Goal: Task Accomplishment & Management: Complete application form

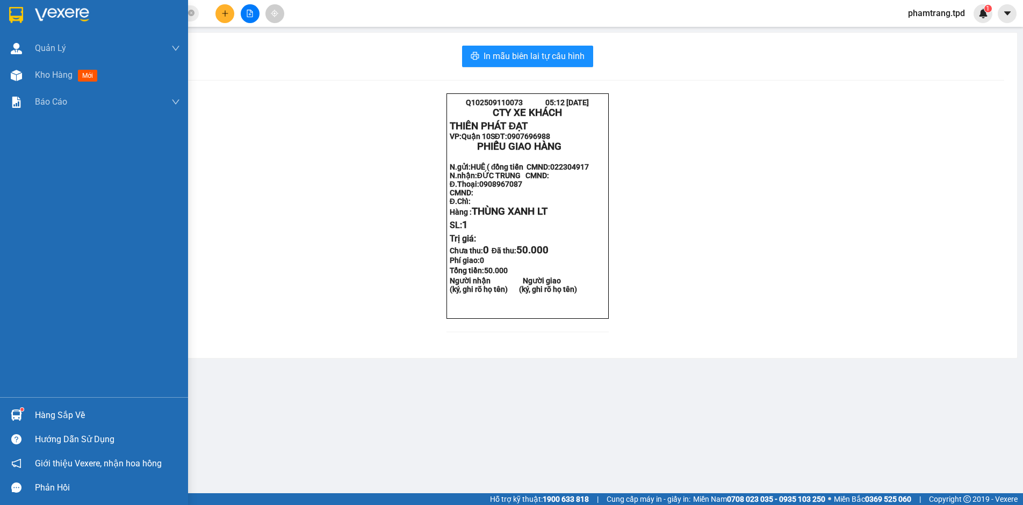
click at [18, 411] on img at bounding box center [16, 415] width 11 height 11
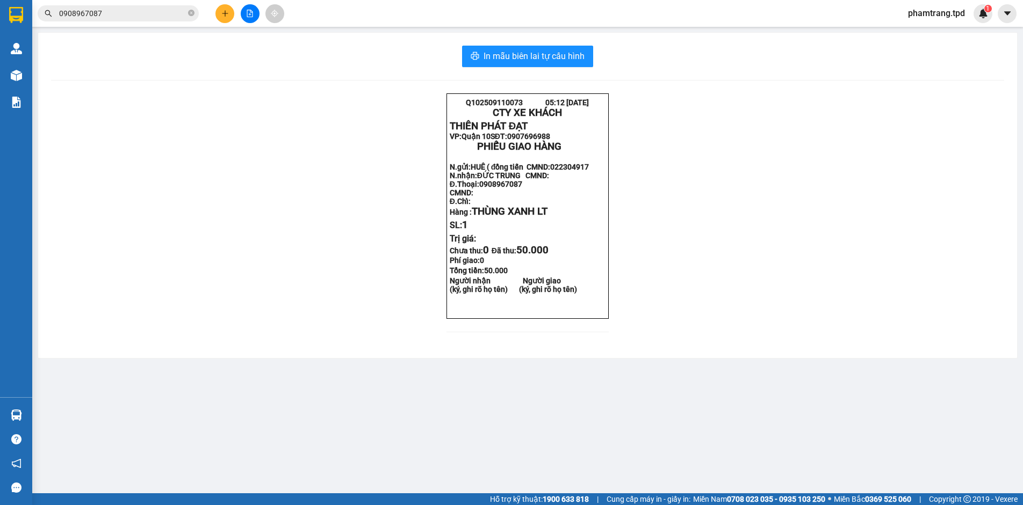
click at [269, 301] on section "Kết quả tìm kiếm ( 444 ) Bộ lọc Mã ĐH Trạng thái Món hàng Thu hộ Tổng cước Chưa…" at bounding box center [511, 252] width 1023 height 505
click at [156, 12] on input "text" at bounding box center [122, 14] width 127 height 12
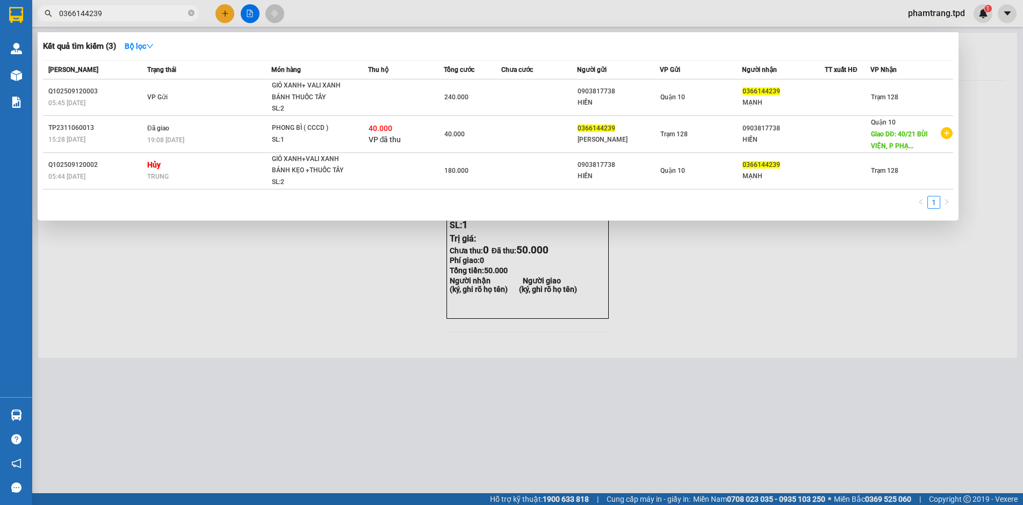
type input "0366144239"
click at [225, 14] on div at bounding box center [511, 252] width 1023 height 505
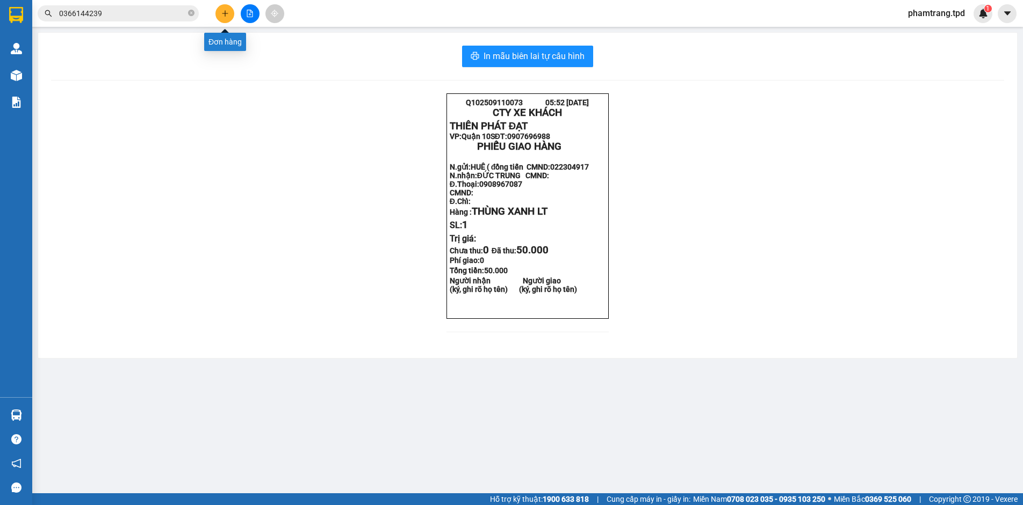
click at [221, 11] on icon "plus" at bounding box center [225, 14] width 8 height 8
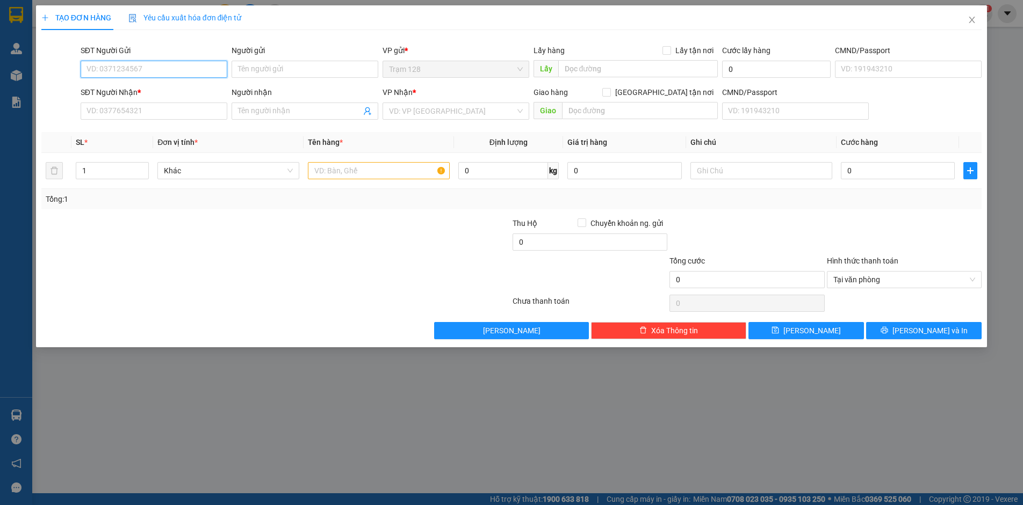
click at [100, 68] on input "SĐT Người Gửi" at bounding box center [154, 69] width 147 height 17
type input "0944175050"
click at [146, 91] on div "0944175050 - THỦY" at bounding box center [154, 91] width 134 height 12
type input "THỦY"
type input "036172019610"
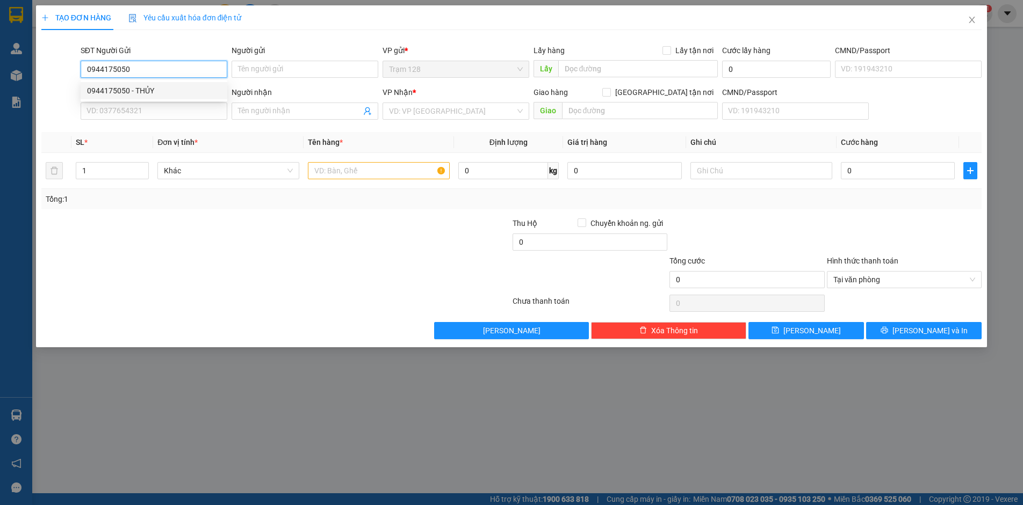
type input "0938308892"
type input "AN"
type input "0944175050"
click at [342, 174] on input "text" at bounding box center [379, 170] width 142 height 17
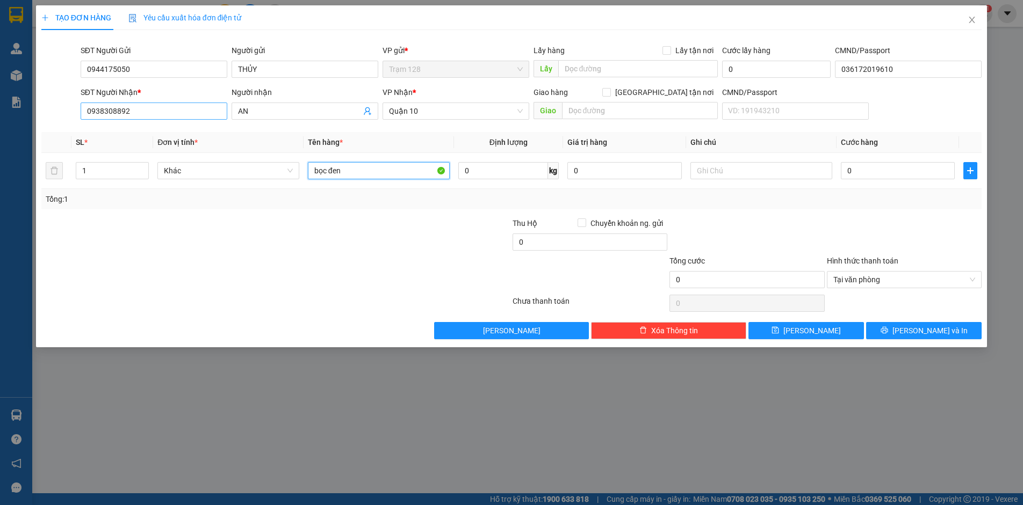
type input "bọc đen"
drag, startPoint x: 159, startPoint y: 107, endPoint x: 0, endPoint y: 120, distance: 159.5
click at [0, 119] on div "TẠO ĐƠN HÀNG Yêu cầu xuất hóa đơn điện tử Transit Pickup Surcharge Ids Transit …" at bounding box center [511, 252] width 1023 height 505
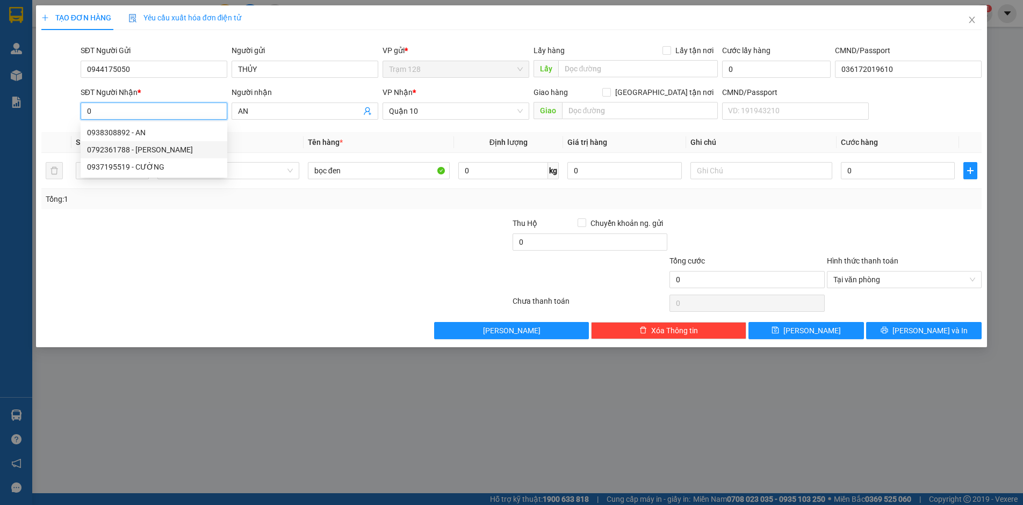
click at [167, 148] on div "0792361788 - THÙY ANH" at bounding box center [154, 150] width 134 height 12
type input "0792361788"
type input "THÙY ANH"
type input "0792361788"
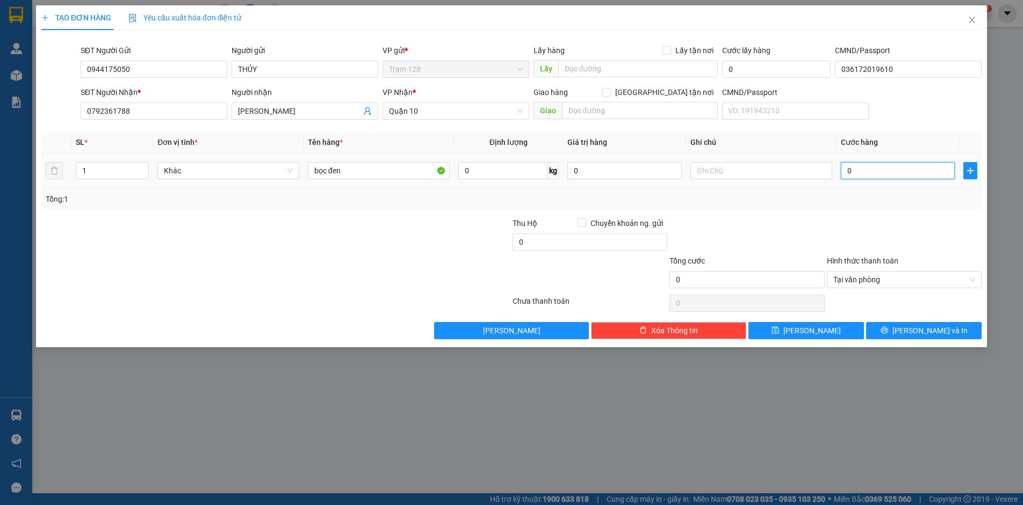
click at [859, 175] on input "0" at bounding box center [898, 170] width 114 height 17
type input "4"
type input "40"
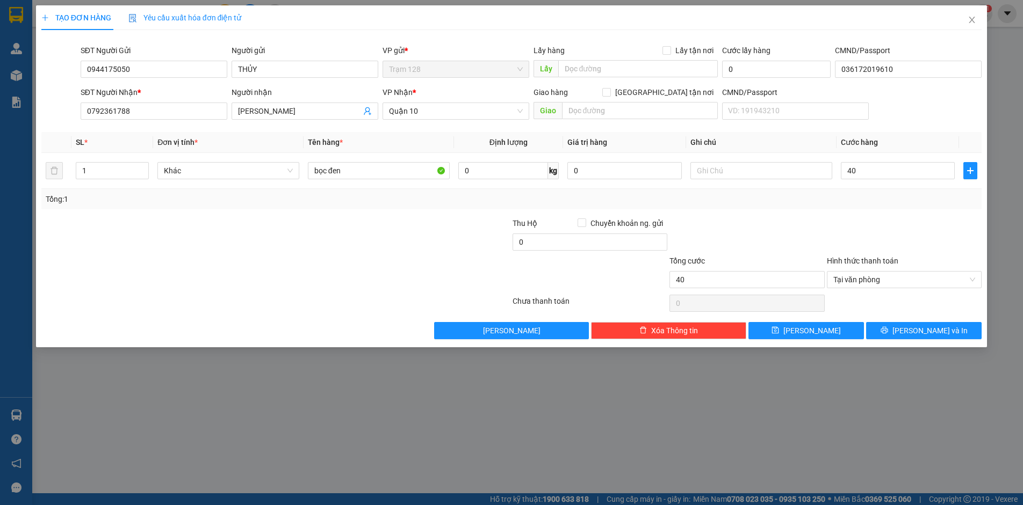
type input "40.000"
click at [827, 206] on div "Tổng: 1" at bounding box center [511, 199] width 941 height 20
drag, startPoint x: 201, startPoint y: 107, endPoint x: 0, endPoint y: 137, distance: 203.1
click at [0, 137] on div "TẠO ĐƠN HÀNG Yêu cầu xuất hóa đơn điện tử Transit Pickup Surcharge Ids Transit …" at bounding box center [511, 252] width 1023 height 505
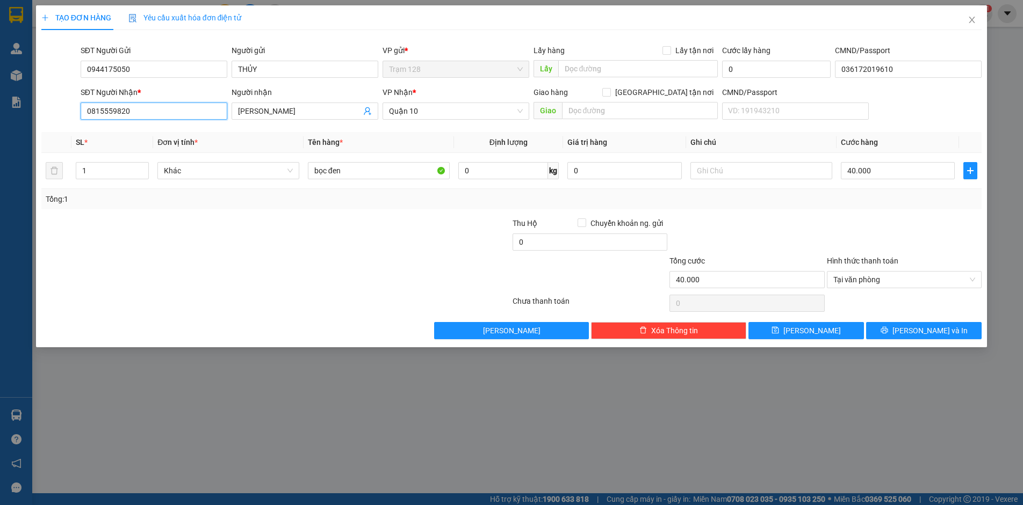
type input "0815559820"
click at [272, 145] on th "Đơn vị tính *" at bounding box center [228, 142] width 150 height 21
click at [760, 206] on div "Tổng: 1" at bounding box center [511, 199] width 941 height 20
click at [890, 328] on button "Lưu và In" at bounding box center [923, 330] width 115 height 17
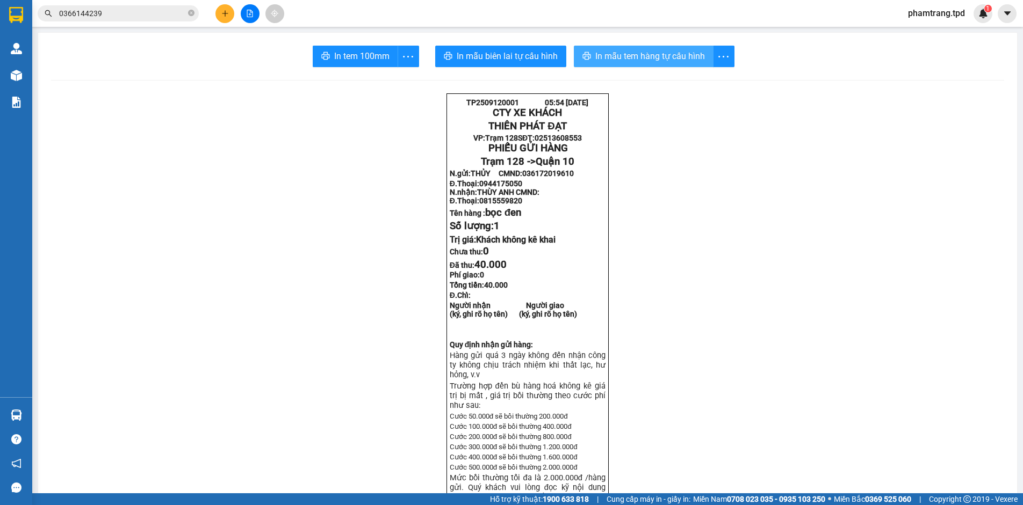
click at [644, 55] on span "In mẫu tem hàng tự cấu hình" at bounding box center [650, 55] width 110 height 13
click at [357, 58] on span "In tem 100mm" at bounding box center [361, 55] width 55 height 13
click at [619, 57] on span "In mẫu tem hàng tự cấu hình" at bounding box center [650, 55] width 110 height 13
